Goal: Task Accomplishment & Management: Complete application form

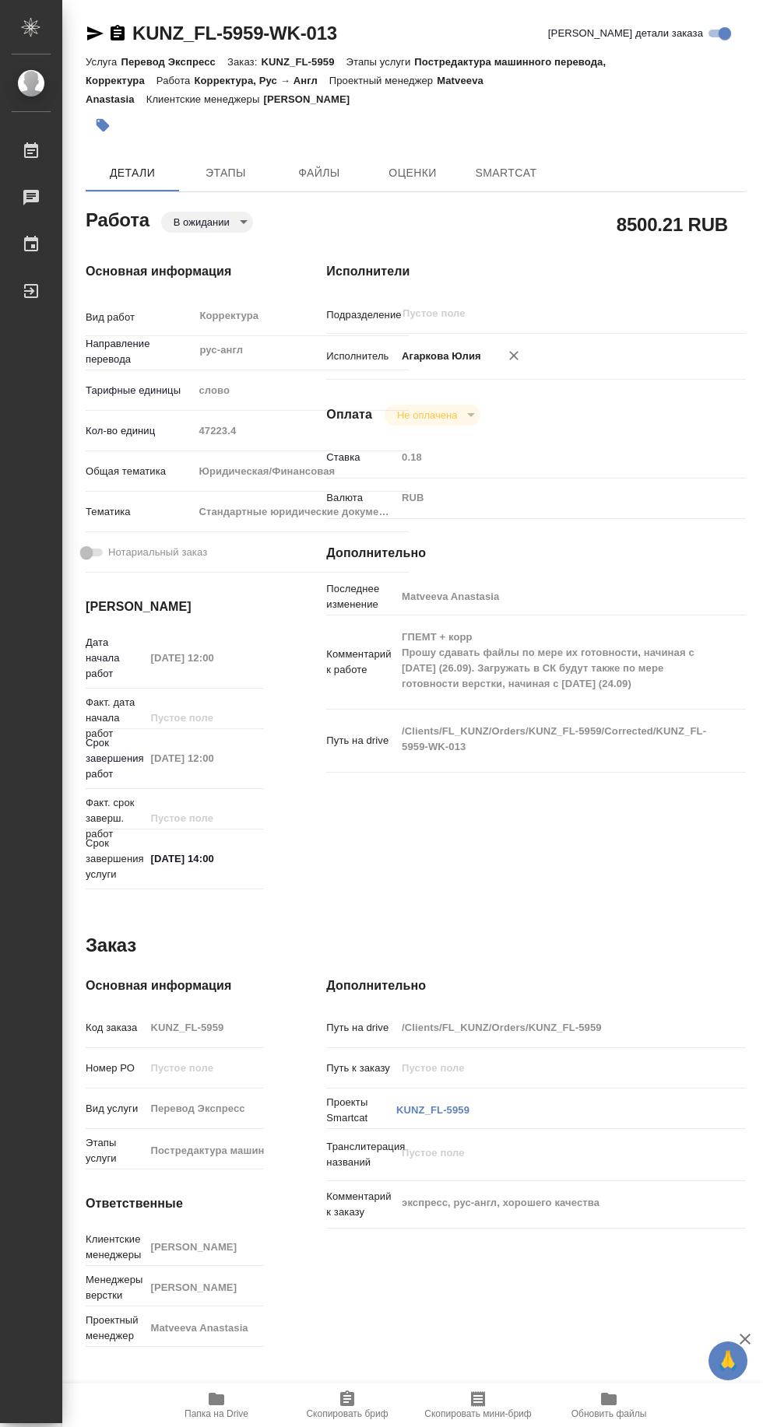
type textarea "x"
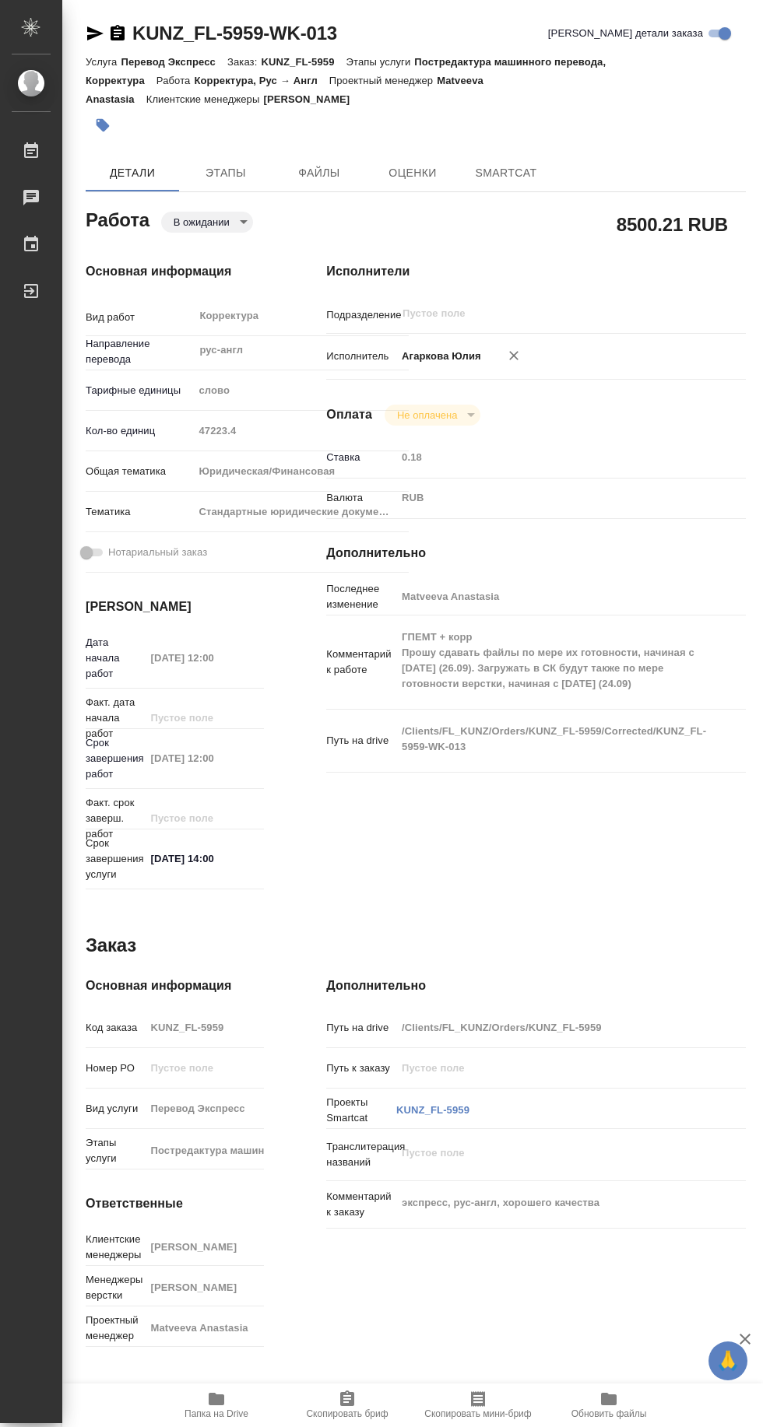
type textarea "x"
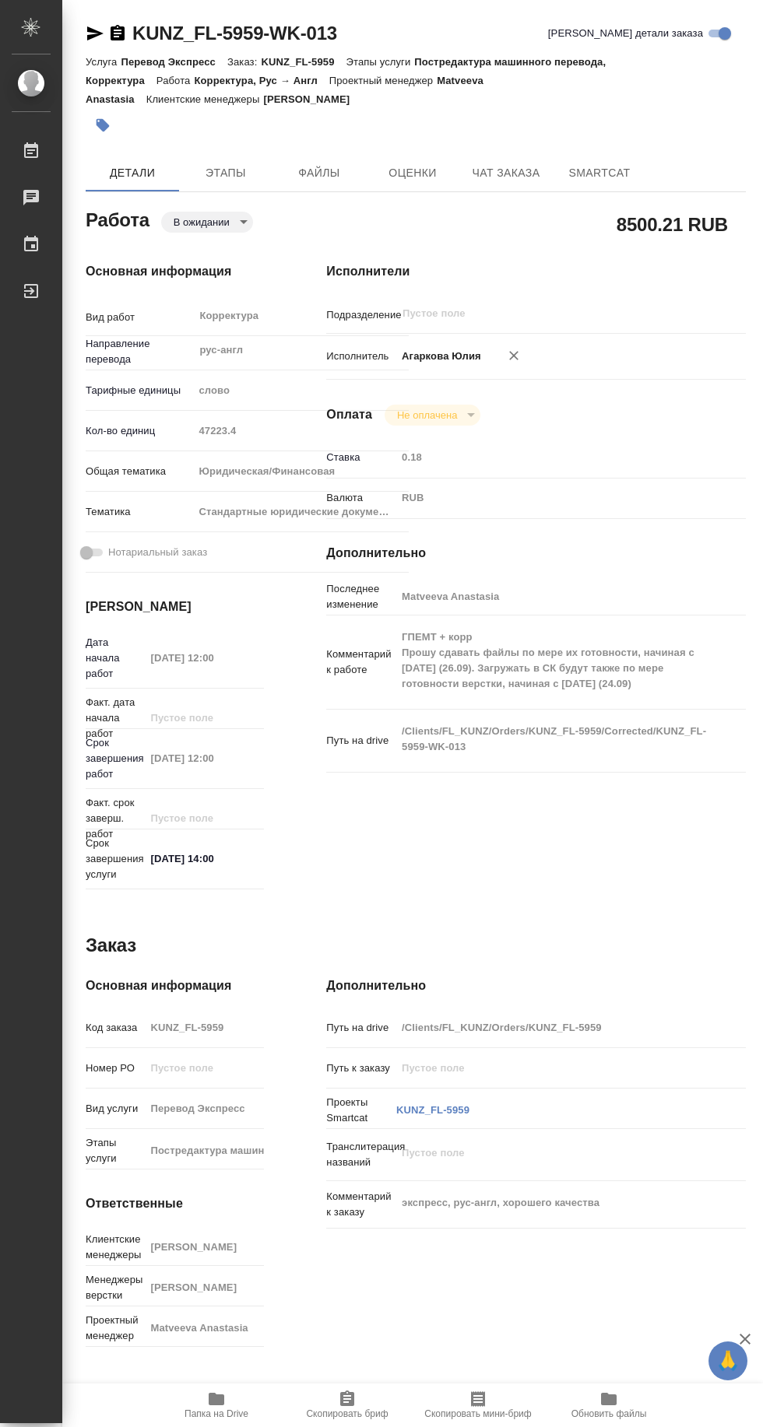
type textarea "x"
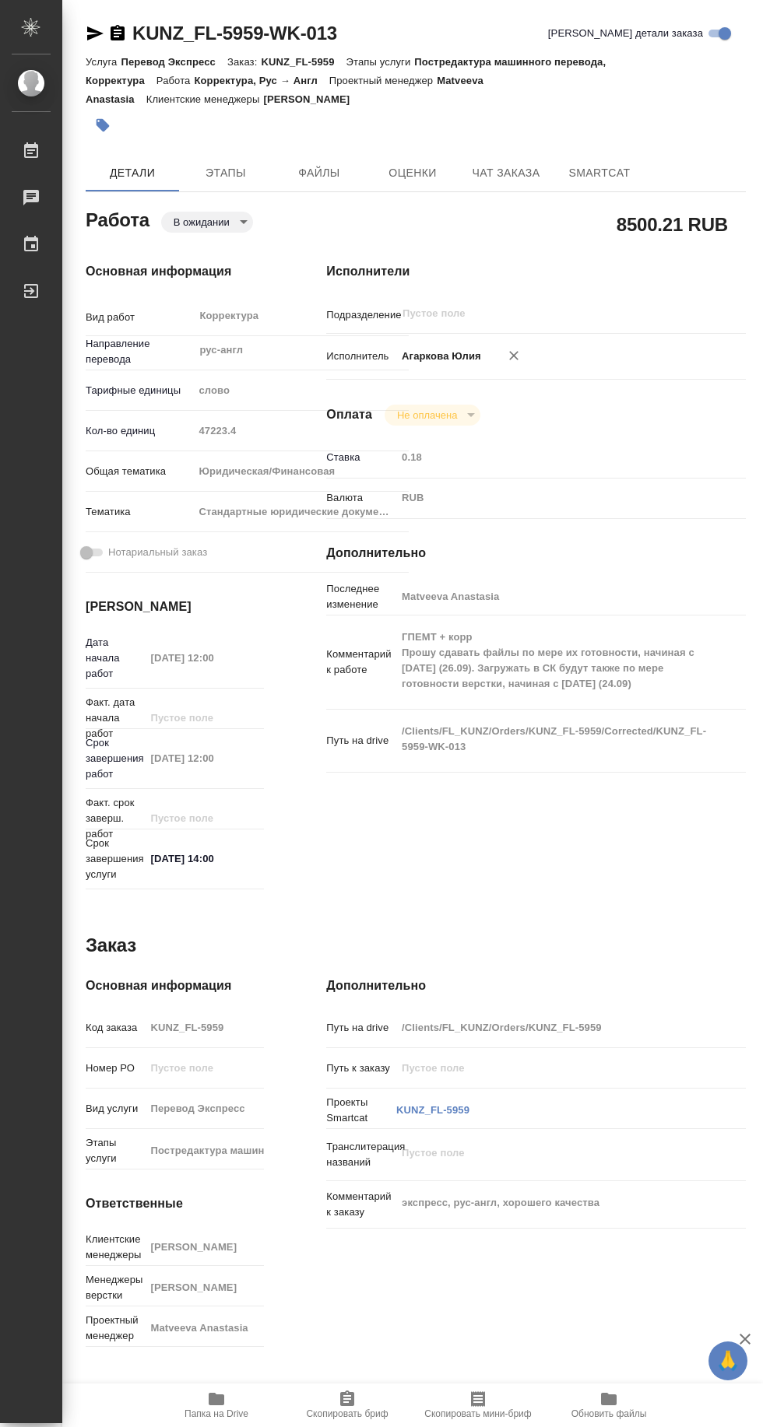
type textarea "x"
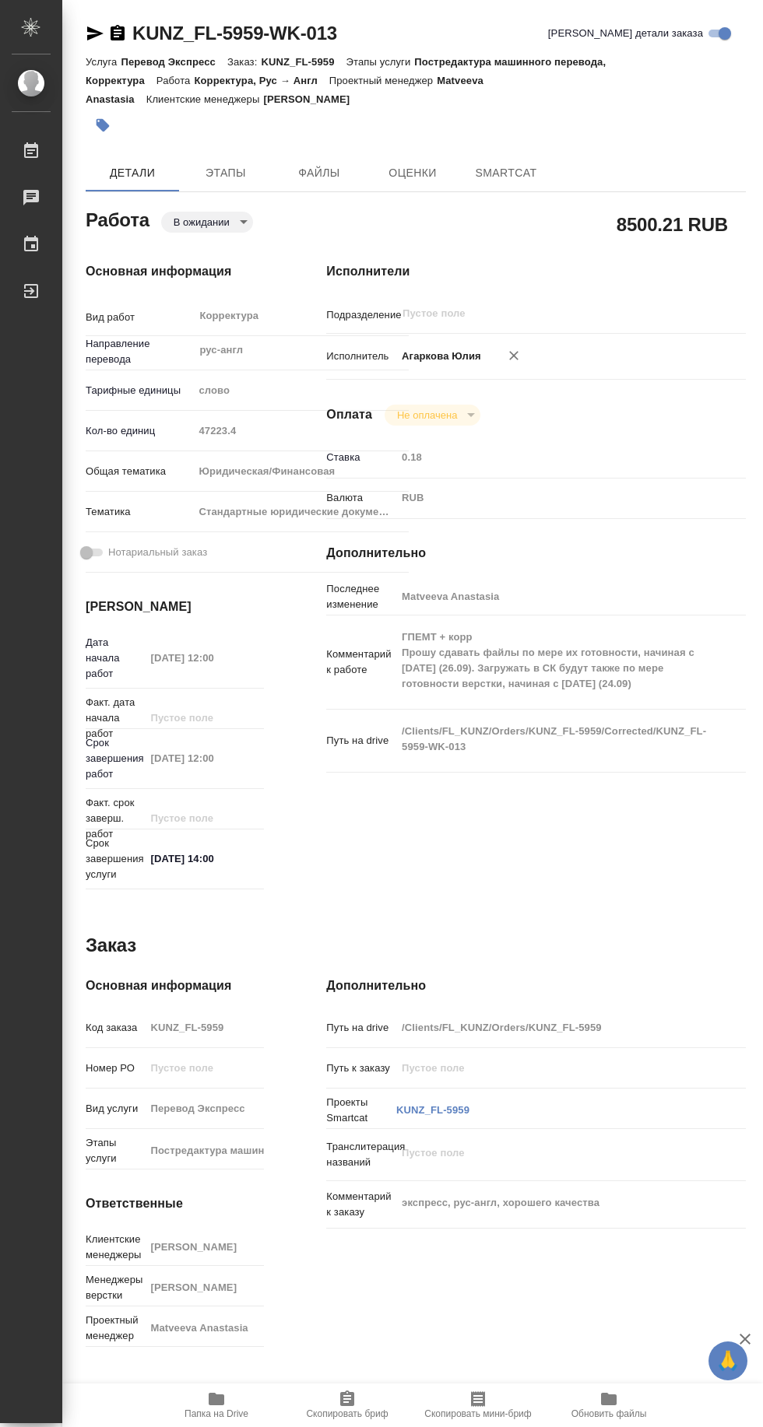
type textarea "x"
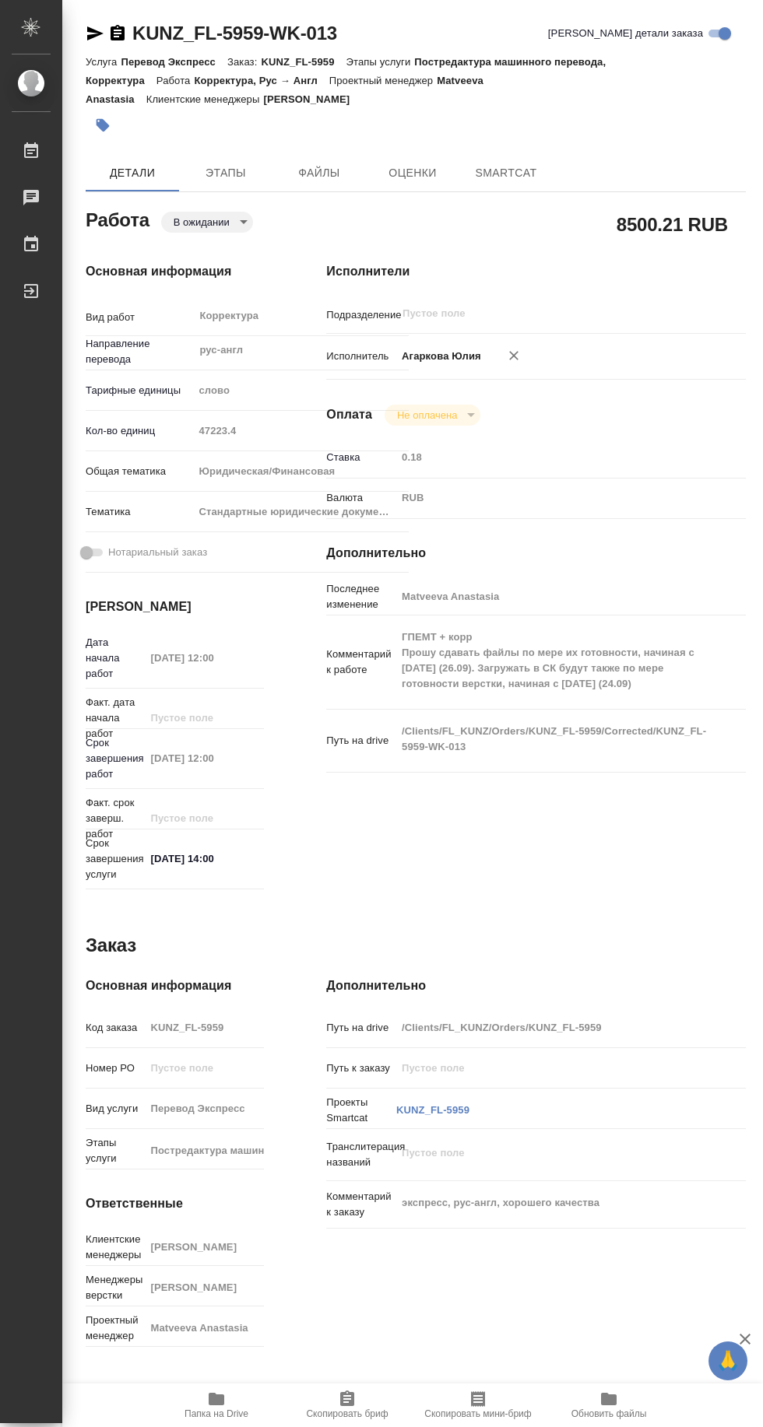
type textarea "x"
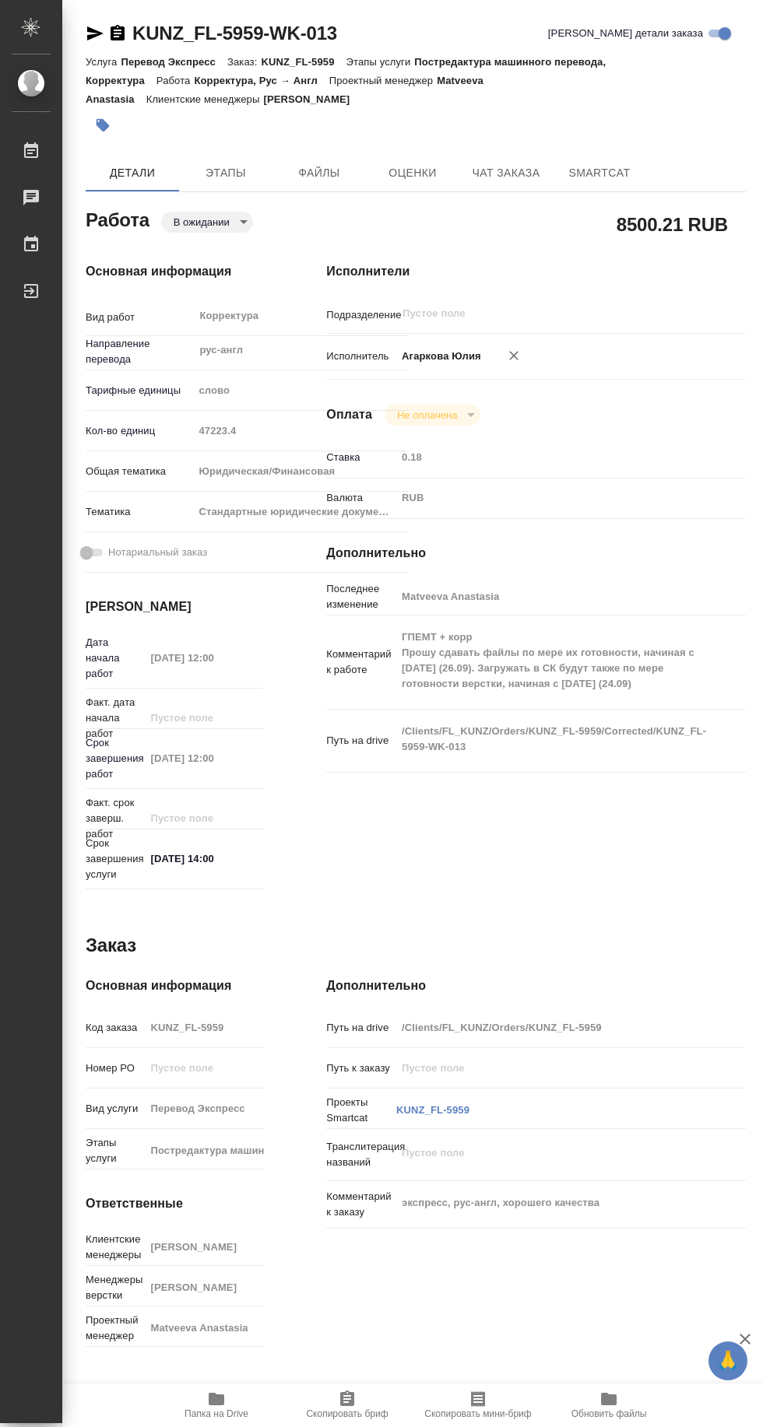
type textarea "x"
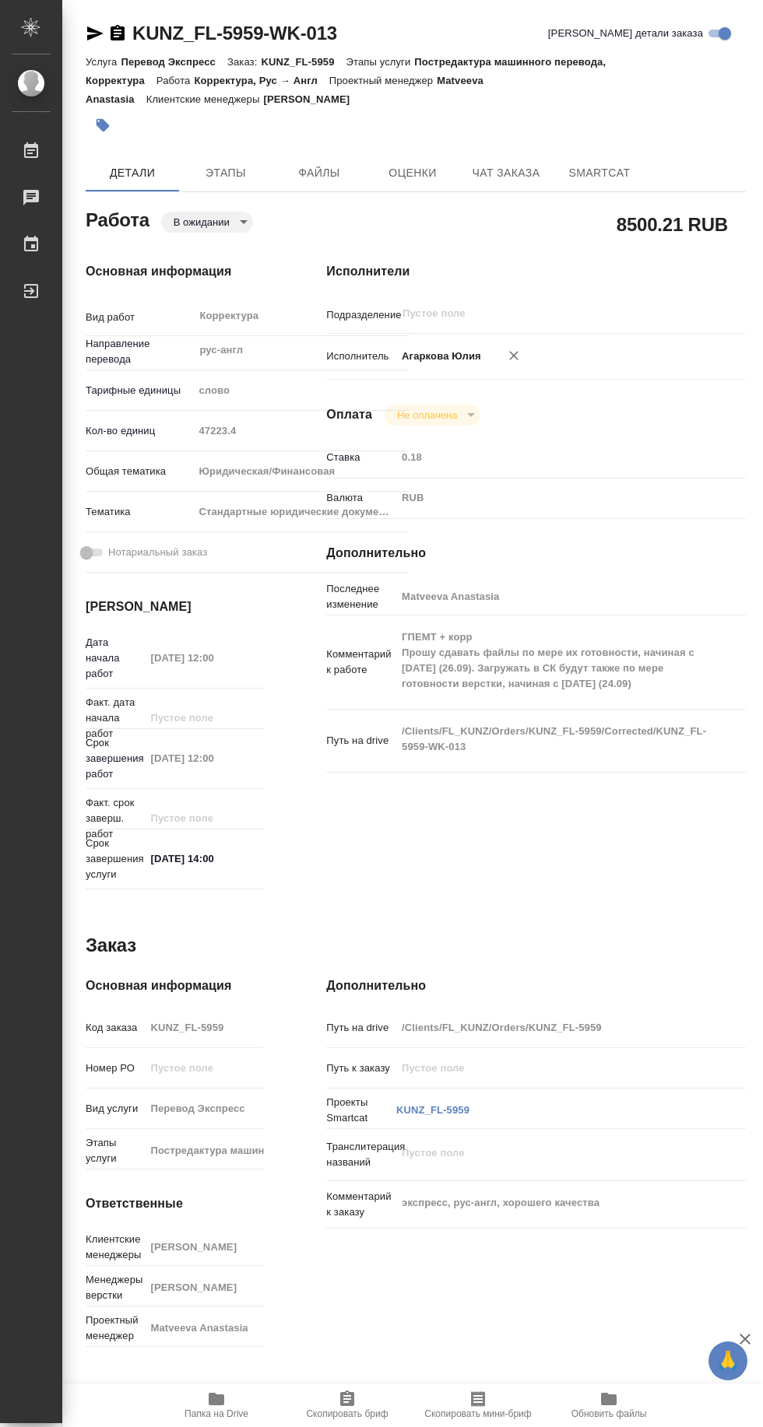
type textarea "x"
